Goal: Transaction & Acquisition: Purchase product/service

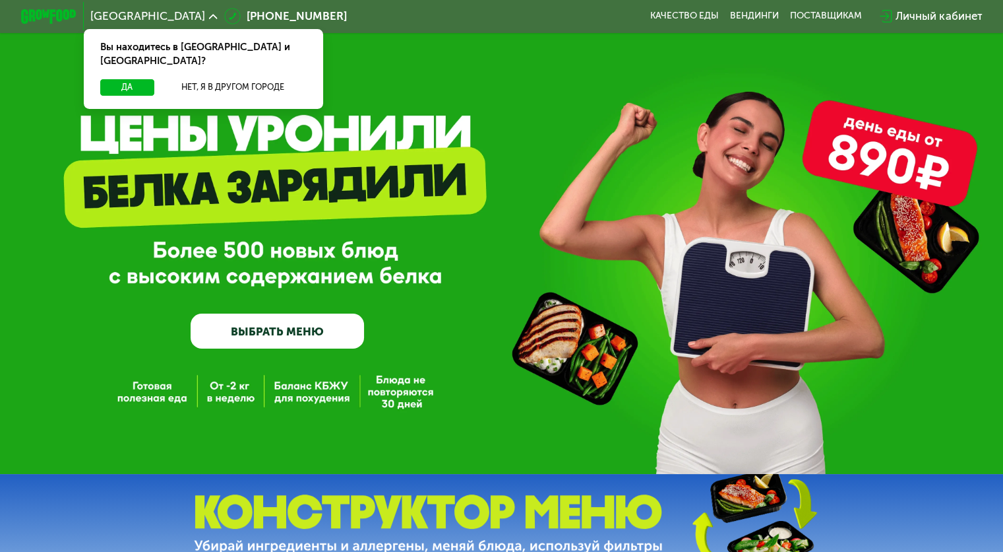
click at [301, 334] on link "ВЫБРАТЬ МЕНЮ" at bounding box center [278, 330] width 174 height 35
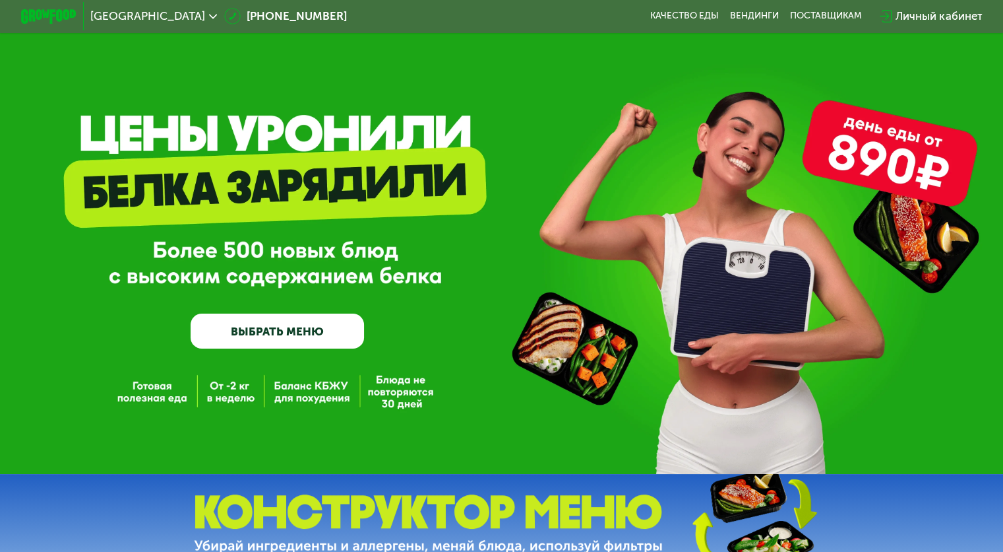
click at [263, 331] on link "ВЫБРАТЬ МЕНЮ" at bounding box center [278, 330] width 174 height 35
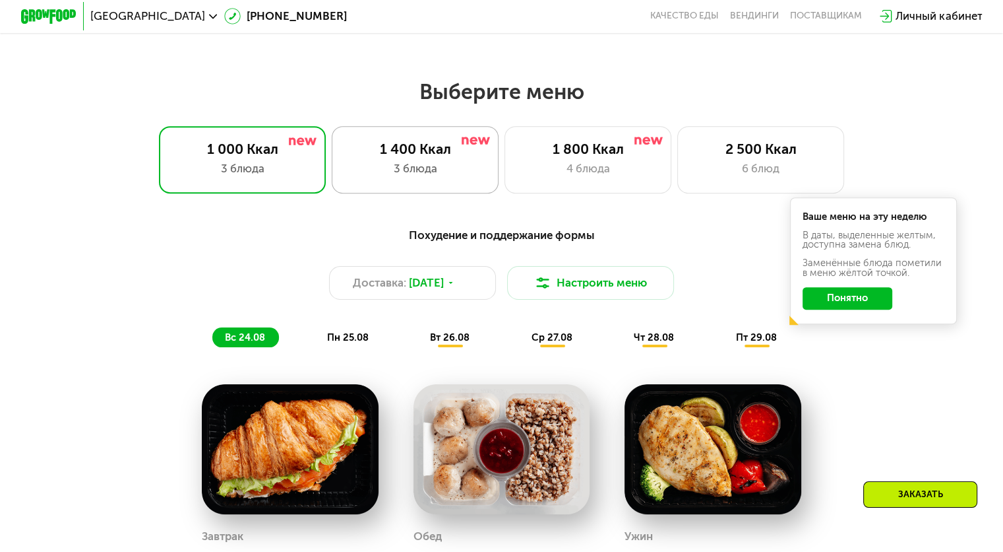
scroll to position [544, 0]
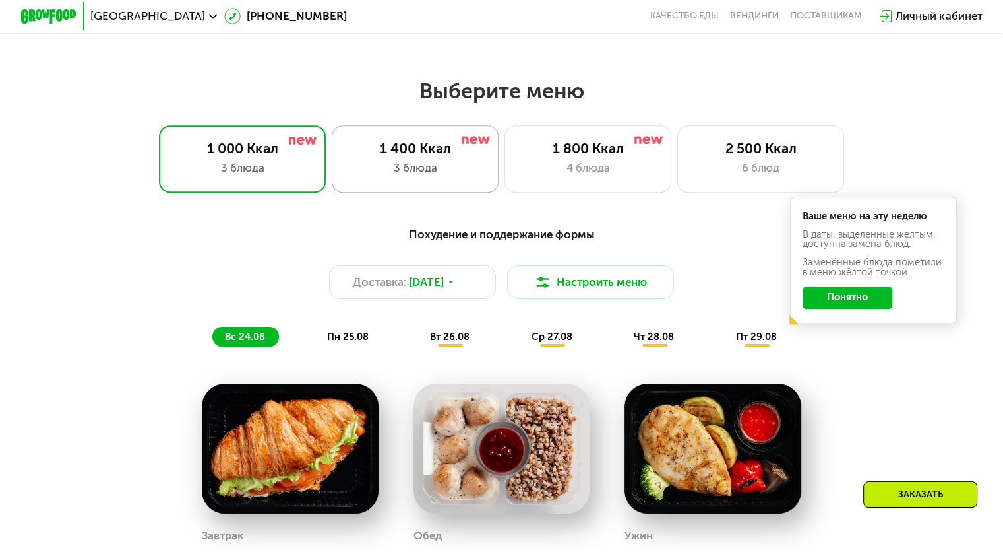
click at [419, 168] on div "3 блюда" at bounding box center [415, 168] width 138 height 16
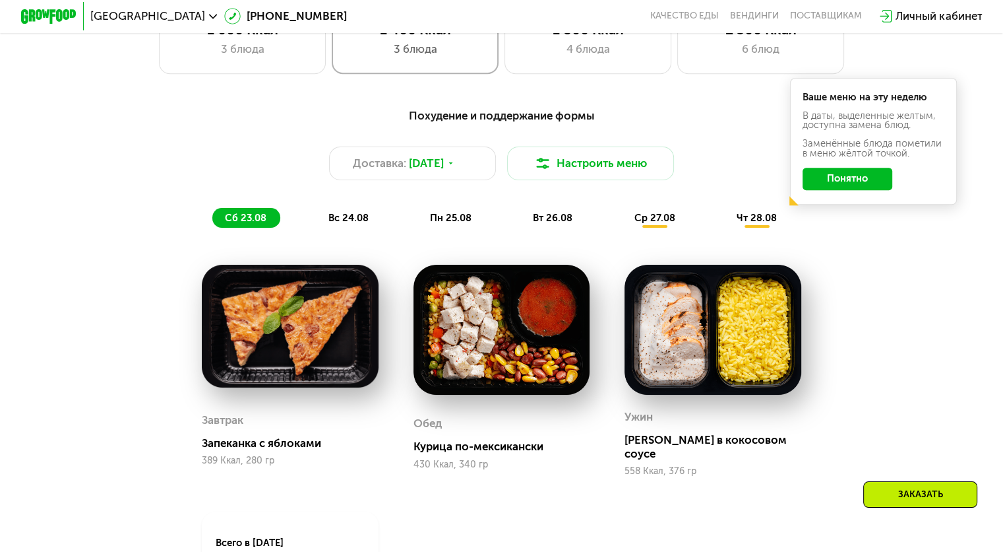
scroll to position [645, 0]
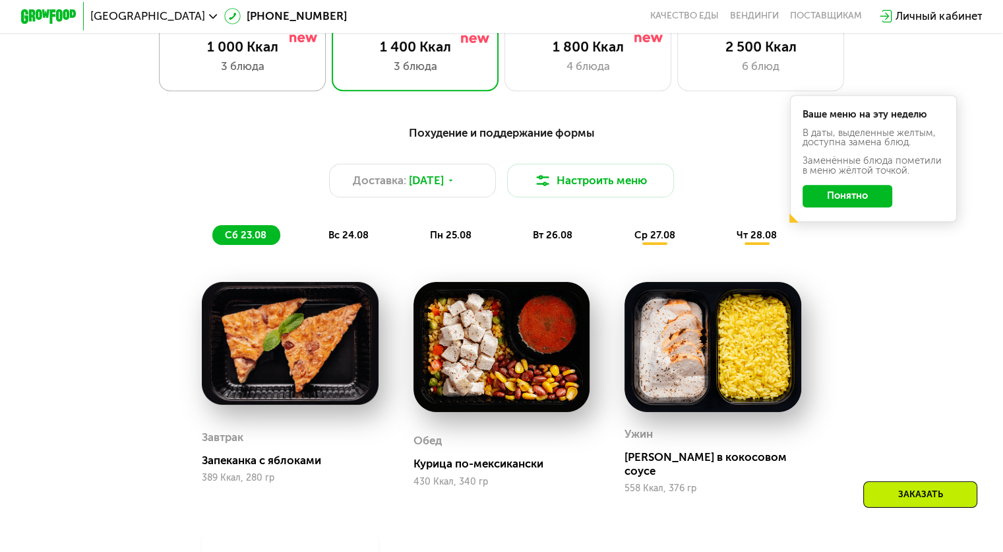
click at [269, 71] on div "3 блюда" at bounding box center [243, 66] width 138 height 16
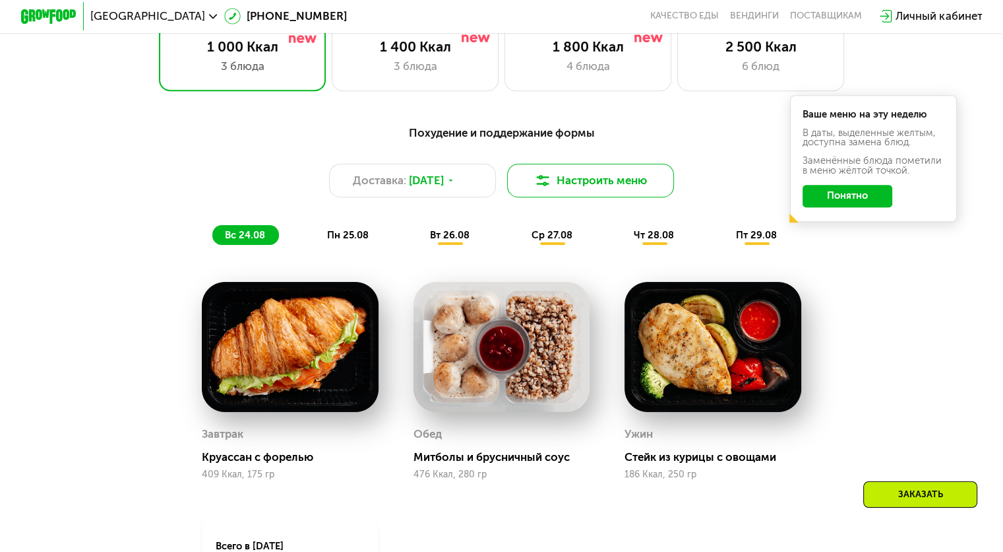
click at [580, 190] on button "Настроить меню" at bounding box center [591, 181] width 168 height 34
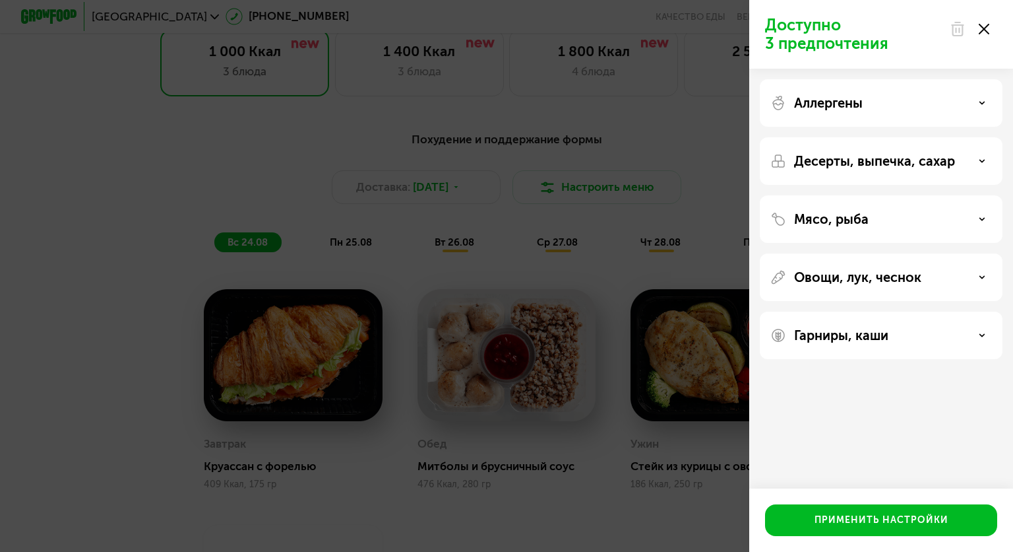
click at [981, 26] on use at bounding box center [984, 29] width 11 height 11
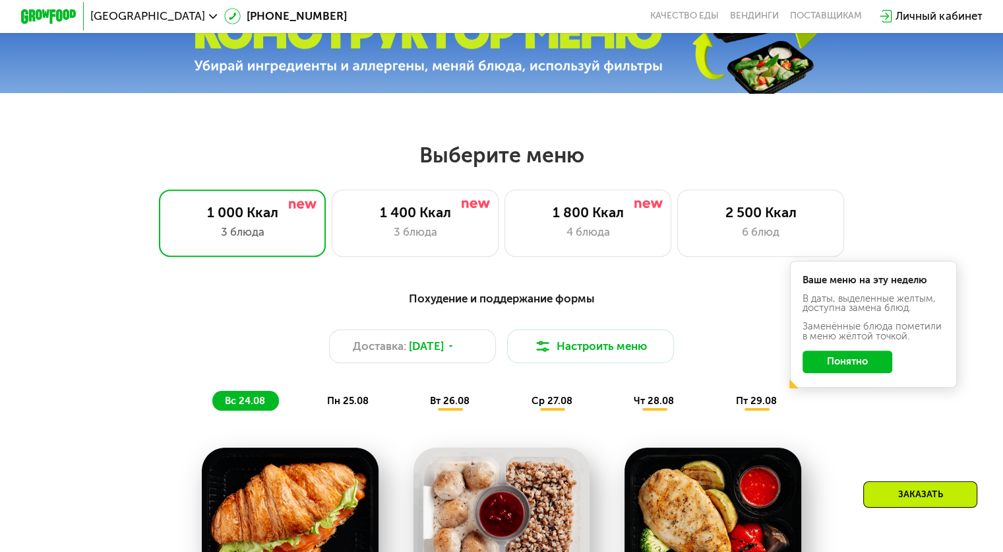
scroll to position [0, 0]
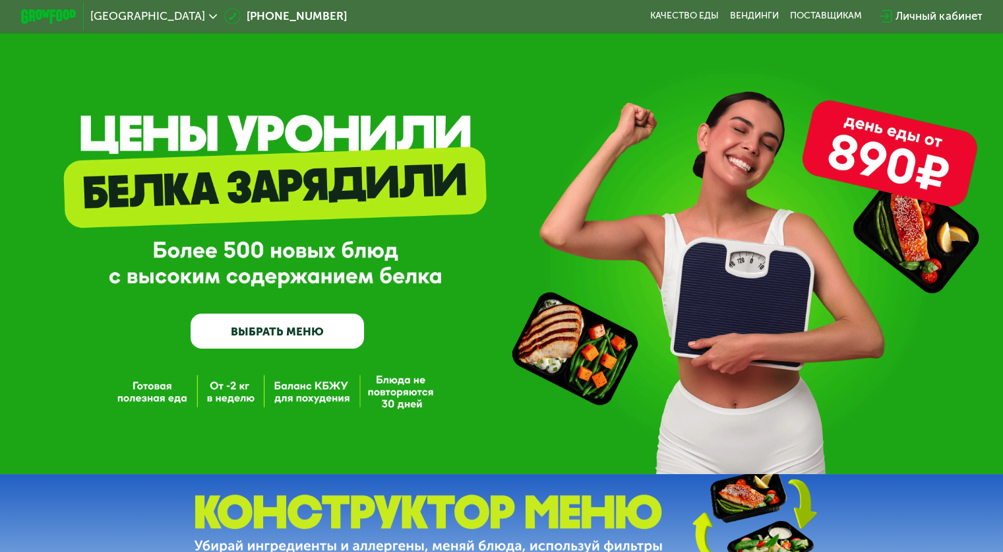
click at [292, 331] on link "ВЫБРАТЬ МЕНЮ" at bounding box center [278, 330] width 174 height 35
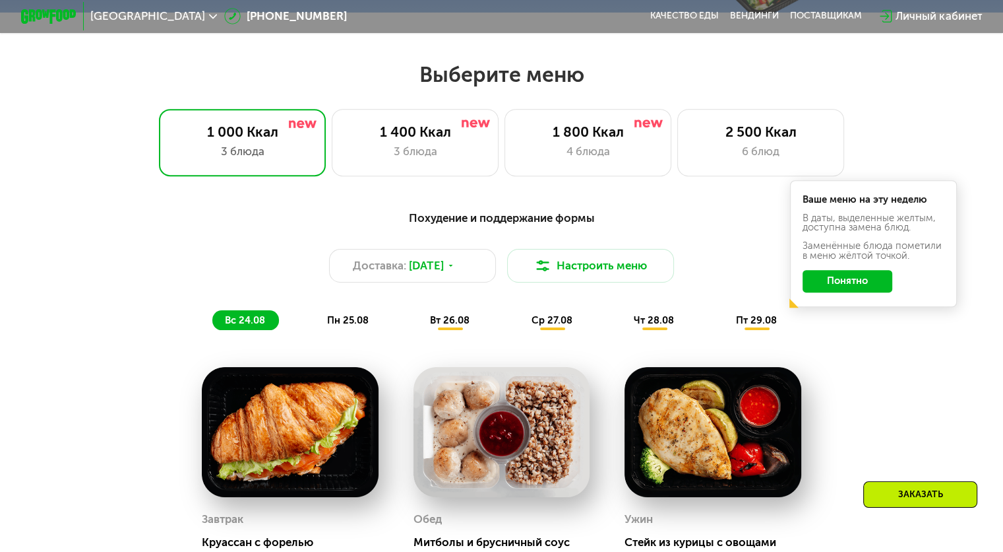
scroll to position [594, 0]
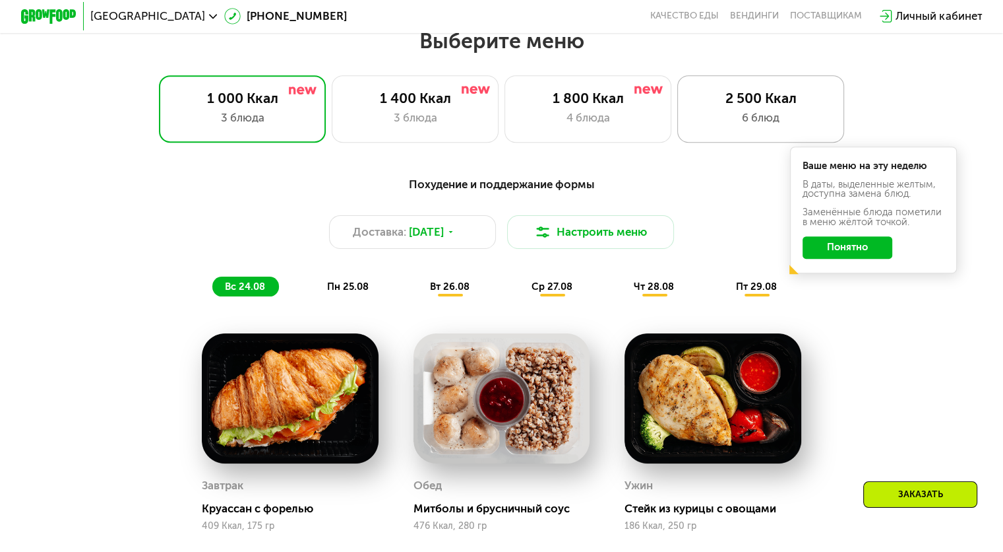
click at [764, 104] on div "2 500 Ккал" at bounding box center [761, 98] width 138 height 16
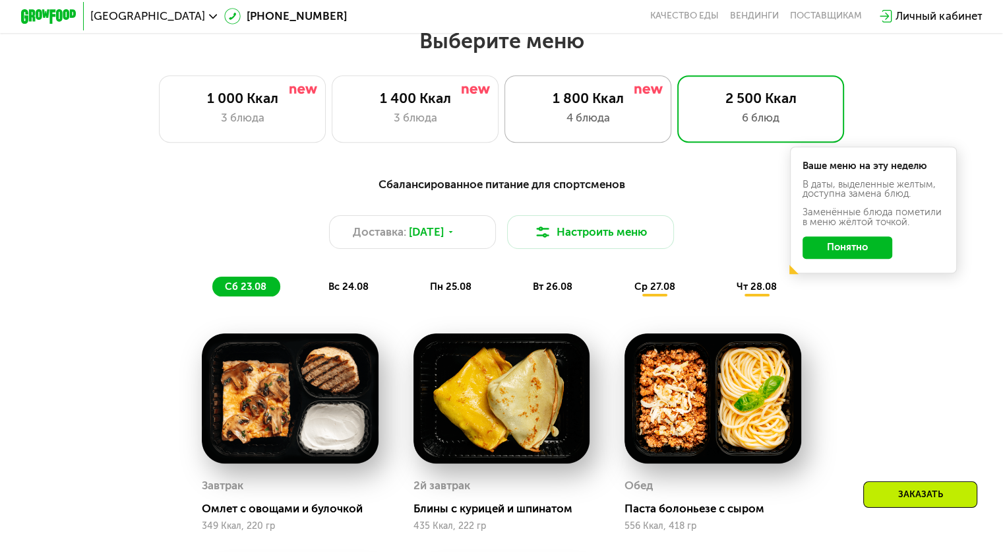
click at [621, 100] on div "1 800 Ккал" at bounding box center [588, 98] width 138 height 16
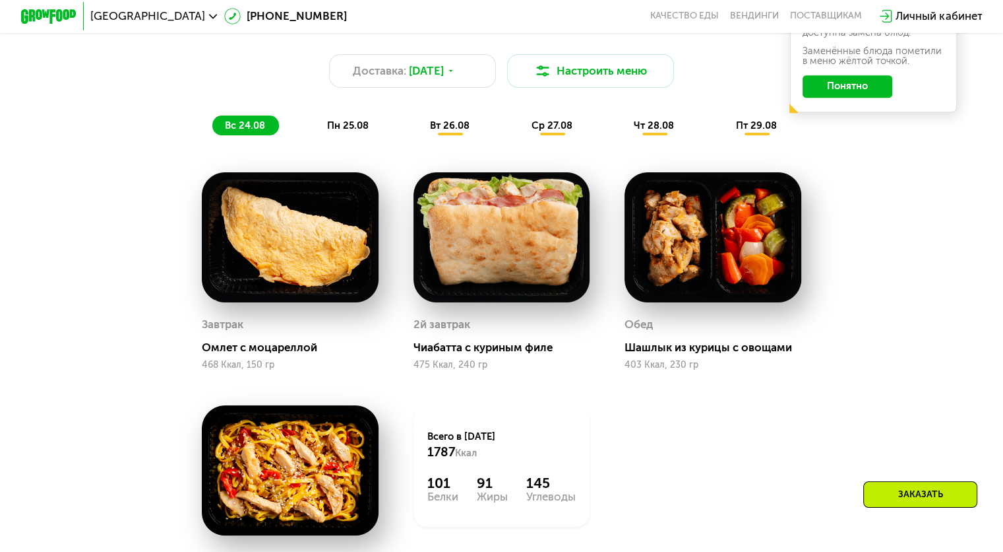
scroll to position [755, 0]
click at [612, 80] on button "Настроить меню" at bounding box center [591, 71] width 168 height 34
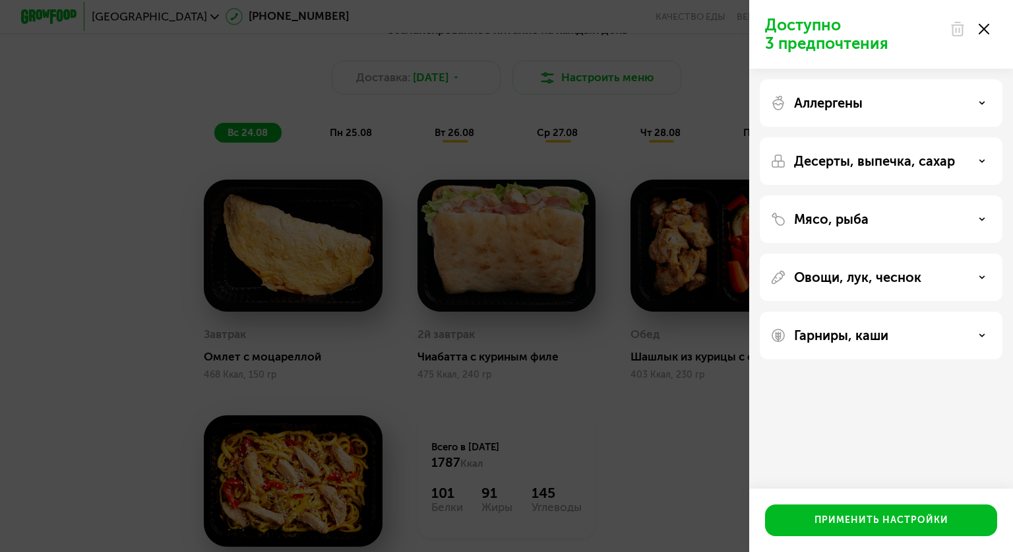
click at [986, 27] on use at bounding box center [984, 29] width 11 height 11
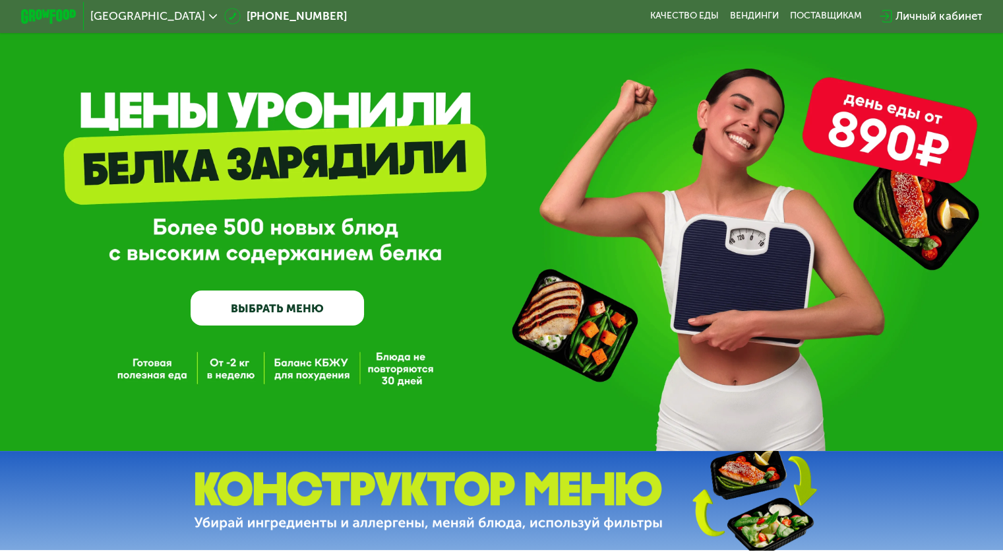
scroll to position [0, 0]
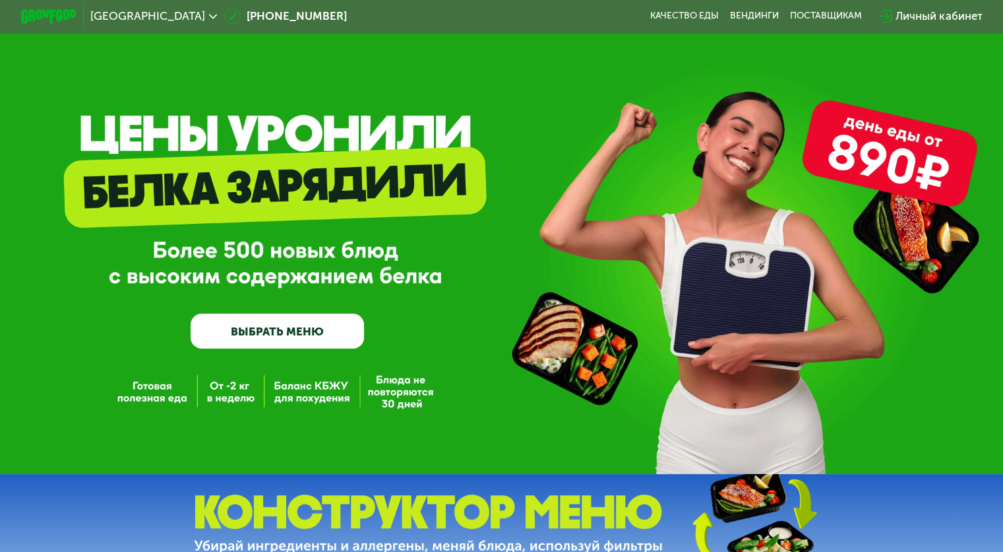
click at [549, 227] on div "GrowFood — доставка правильного питания ВЫБРАТЬ МЕНЮ" at bounding box center [501, 254] width 1003 height 188
